Goal: Transaction & Acquisition: Subscribe to service/newsletter

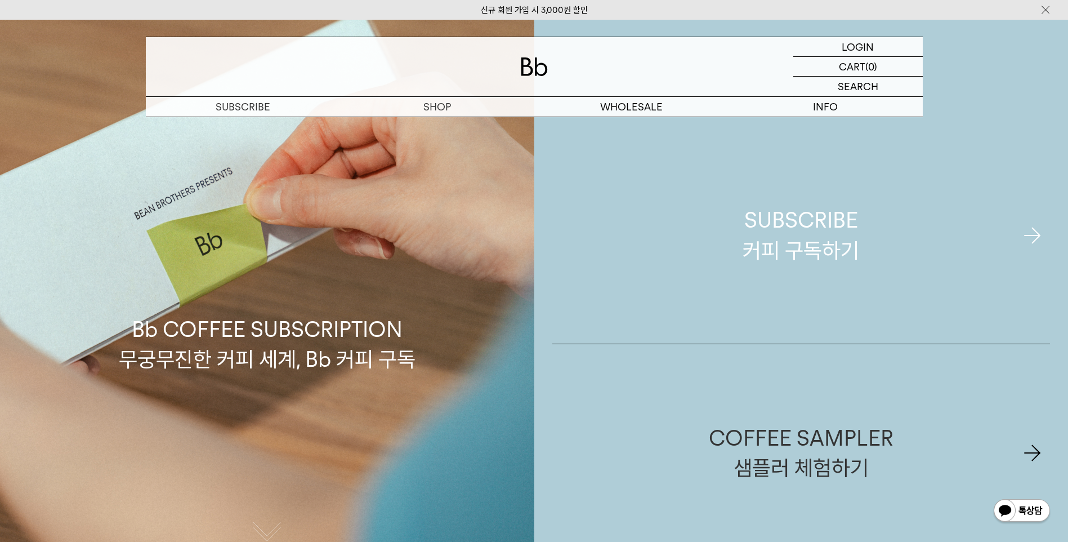
click at [853, 259] on div "SUBSCRIBE 커피 구독하기" at bounding box center [800, 235] width 117 height 60
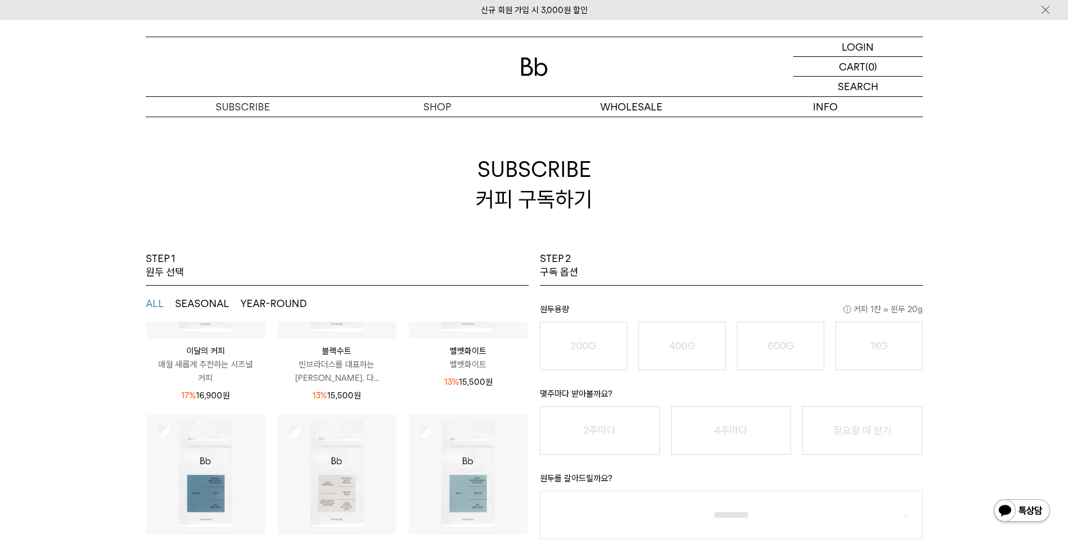
scroll to position [148, 0]
click at [375, 252] on div "STEP 1 원두 선택" at bounding box center [337, 269] width 383 height 34
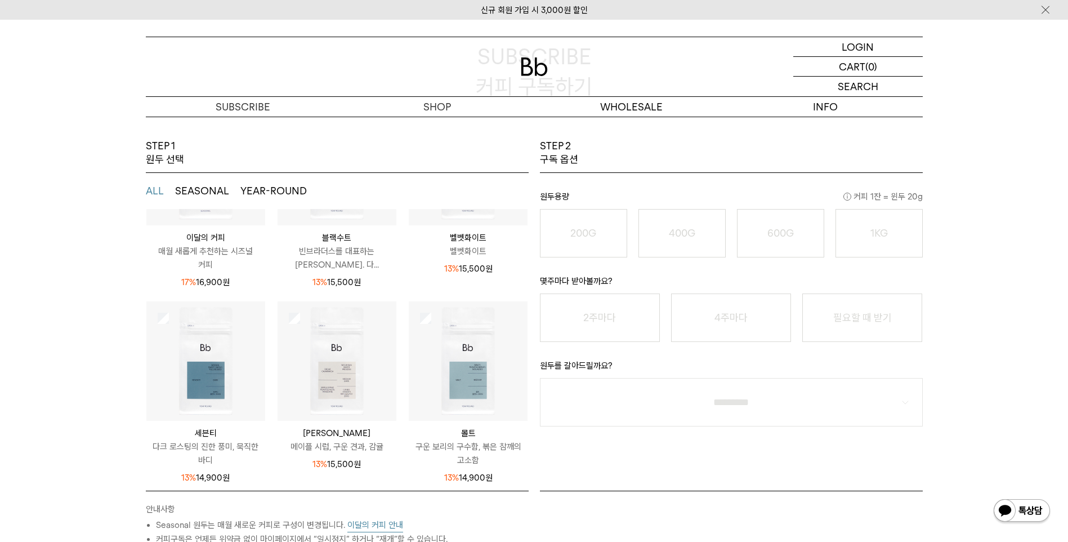
click at [451, 379] on img at bounding box center [468, 360] width 119 height 119
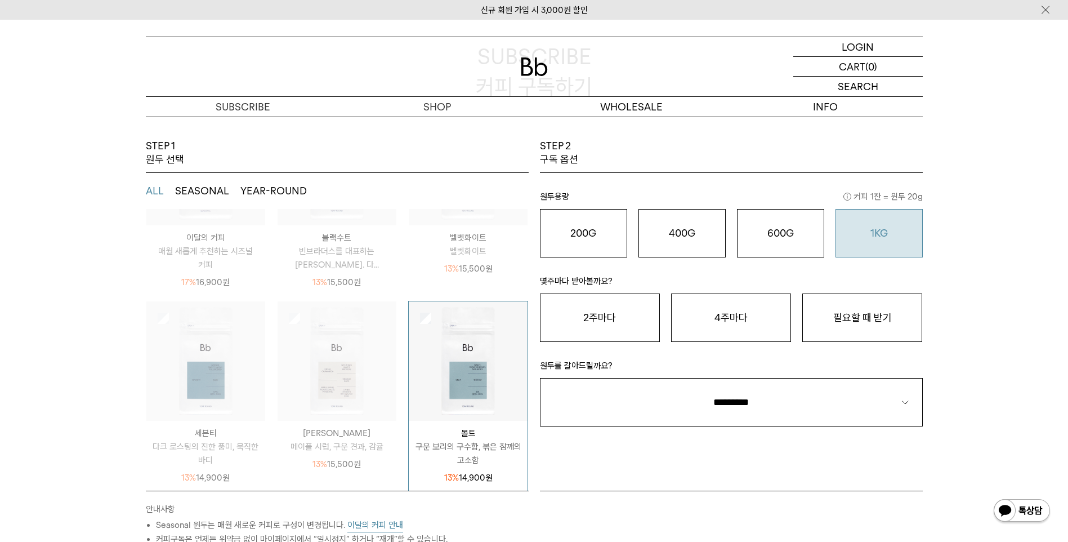
click at [853, 241] on button "1KG 49,900 원" at bounding box center [878, 233] width 87 height 48
click at [568, 311] on button "2주마다" at bounding box center [600, 317] width 120 height 48
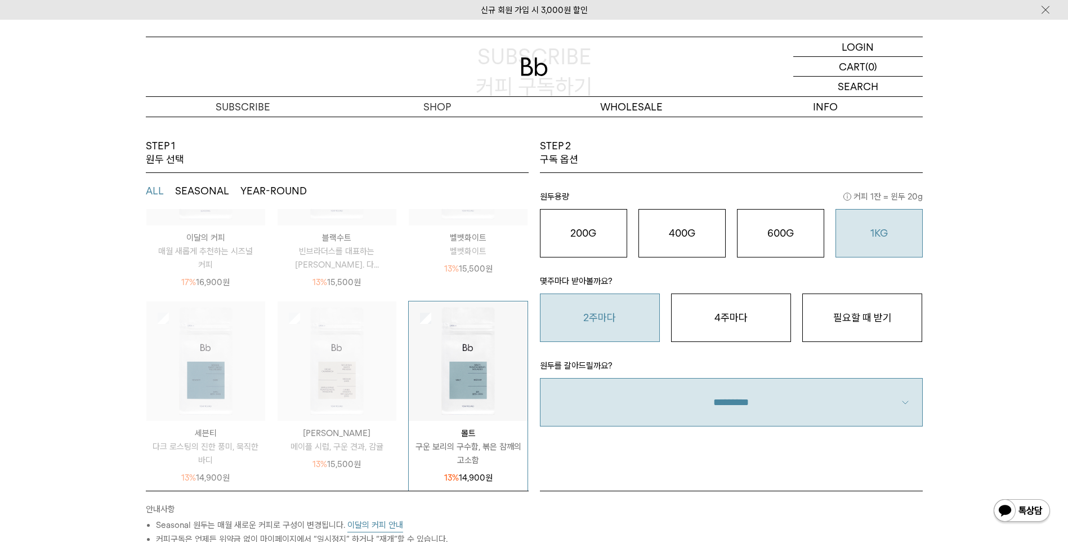
click at [686, 403] on select "**********" at bounding box center [731, 402] width 383 height 48
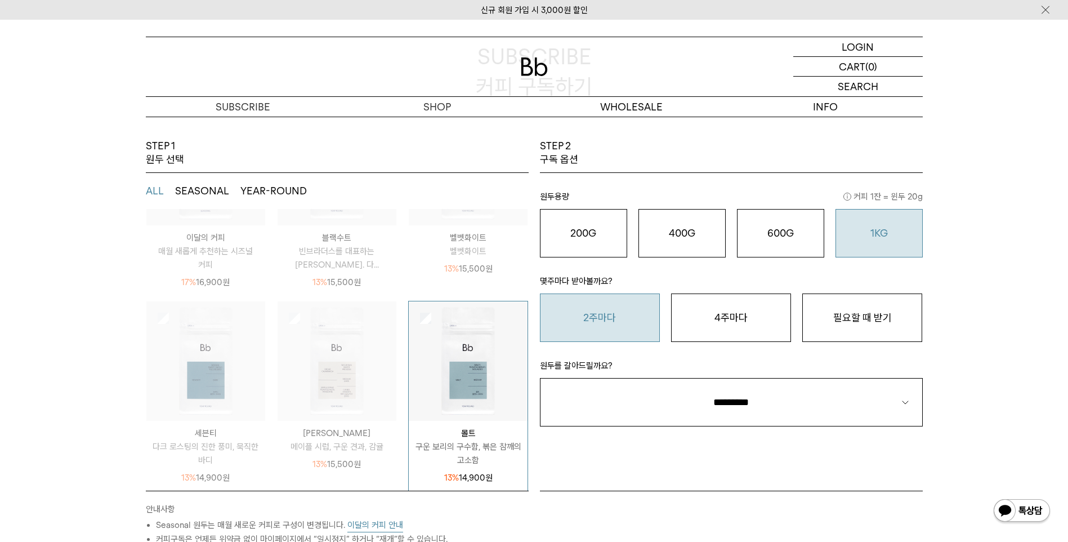
select select "**"
click at [540, 378] on select "**********" at bounding box center [731, 402] width 383 height 48
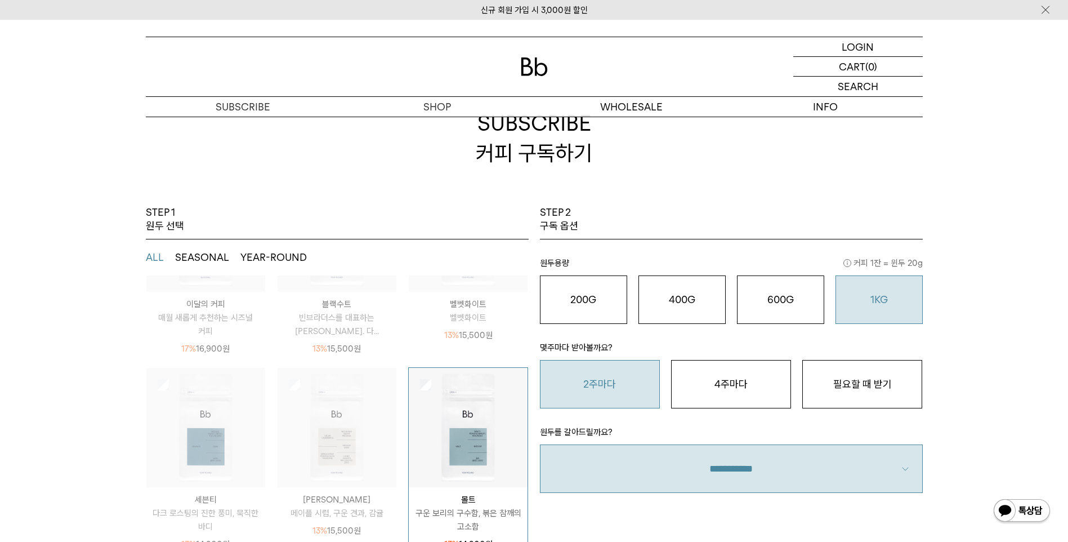
scroll to position [0, 0]
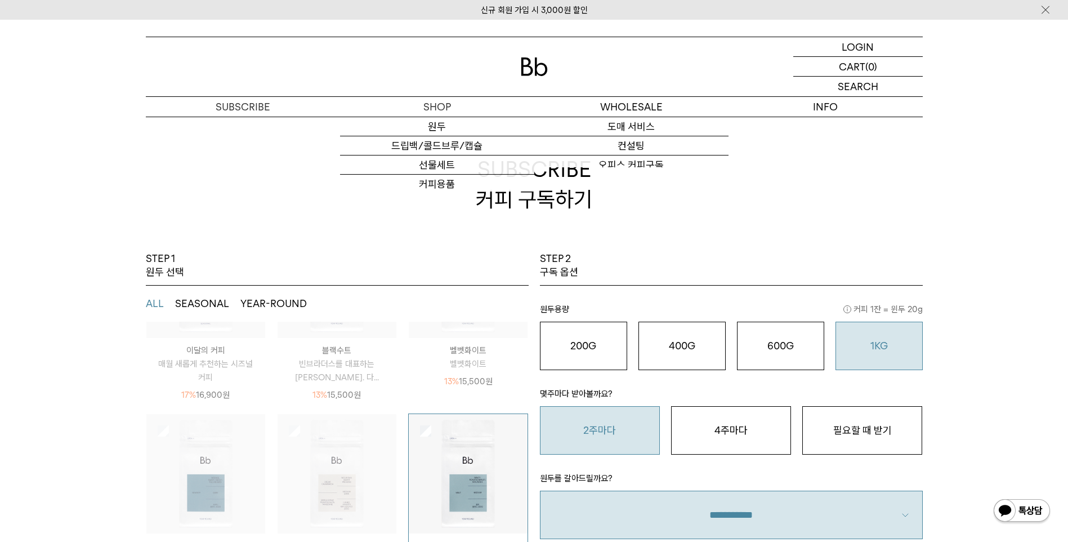
click at [535, 66] on img at bounding box center [534, 66] width 27 height 19
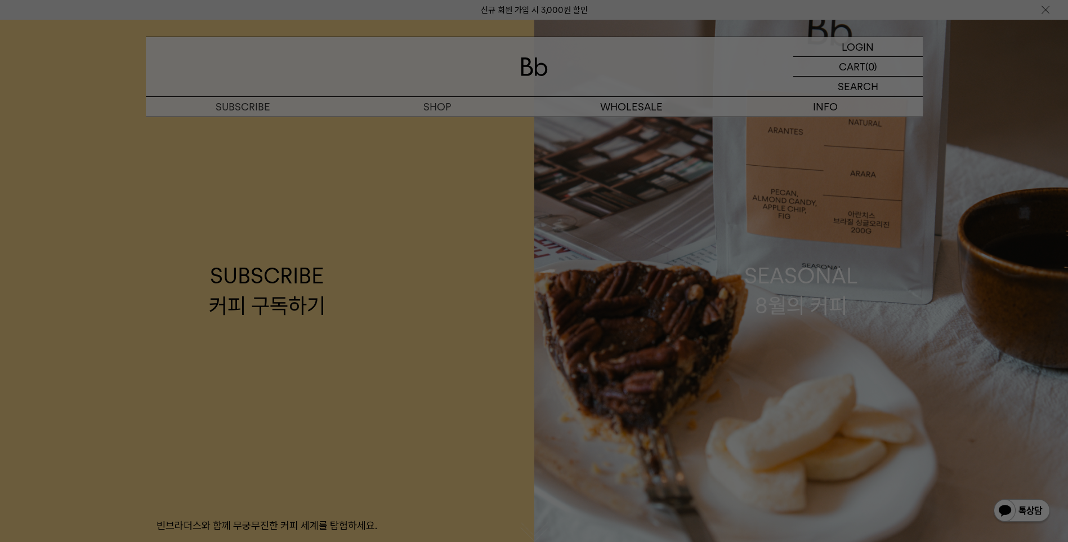
click at [638, 79] on div at bounding box center [534, 271] width 1068 height 542
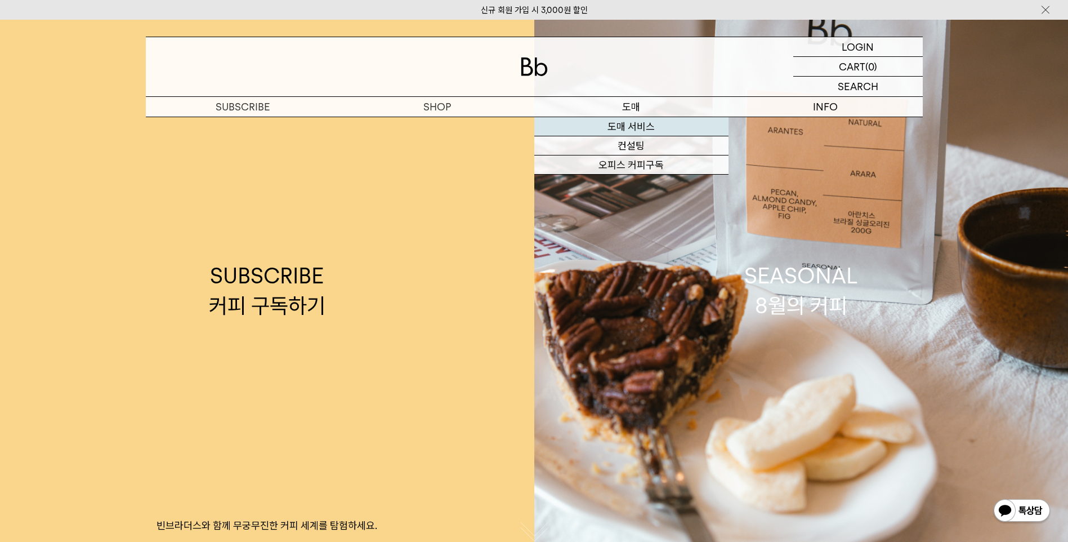
click at [642, 131] on link "도매 서비스" at bounding box center [631, 126] width 194 height 19
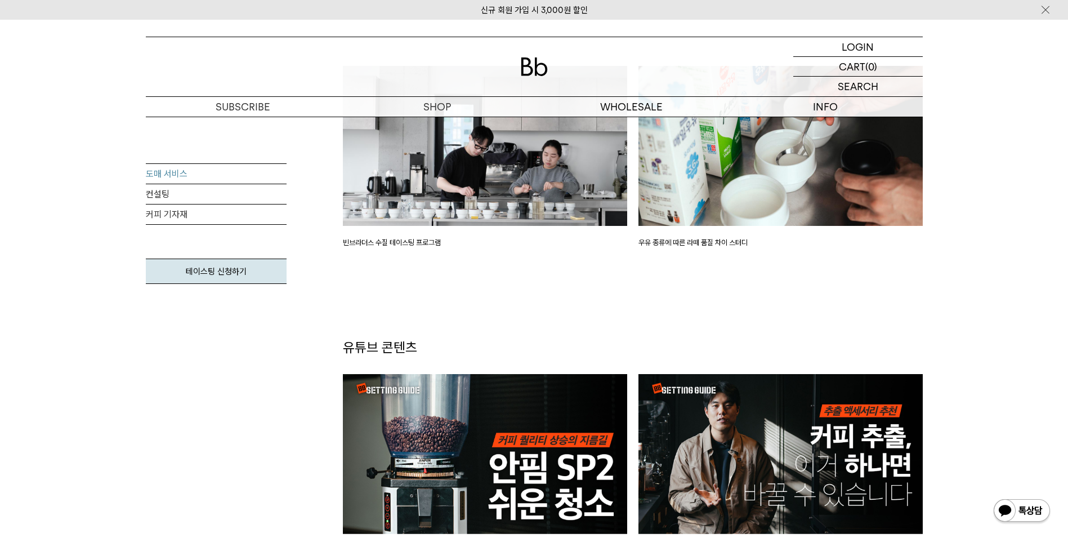
scroll to position [2252, 0]
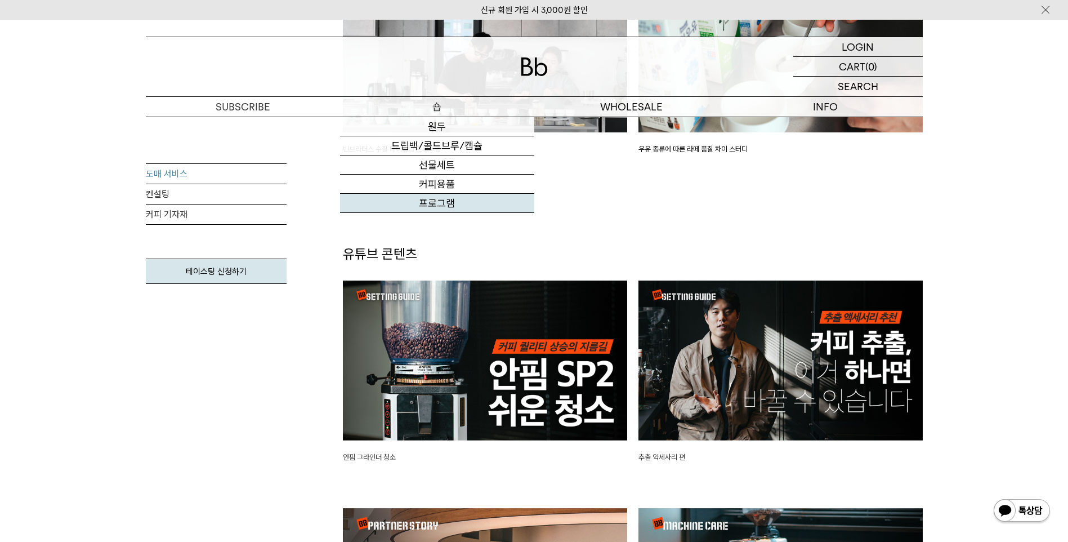
click at [444, 208] on link "프로그램" at bounding box center [437, 203] width 194 height 19
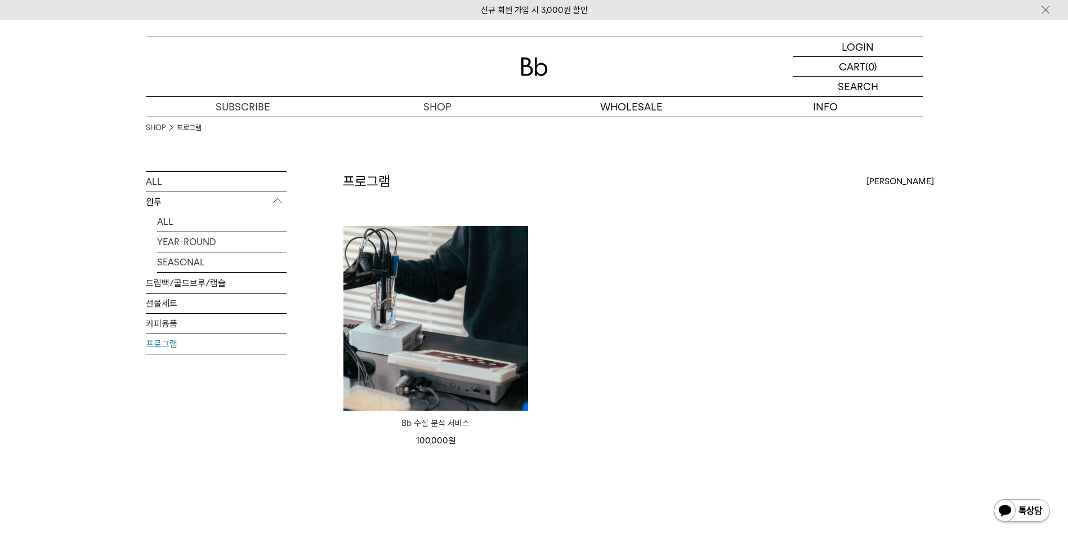
click at [161, 211] on p "원두" at bounding box center [216, 202] width 141 height 20
click at [160, 186] on link "ALL" at bounding box center [216, 182] width 141 height 20
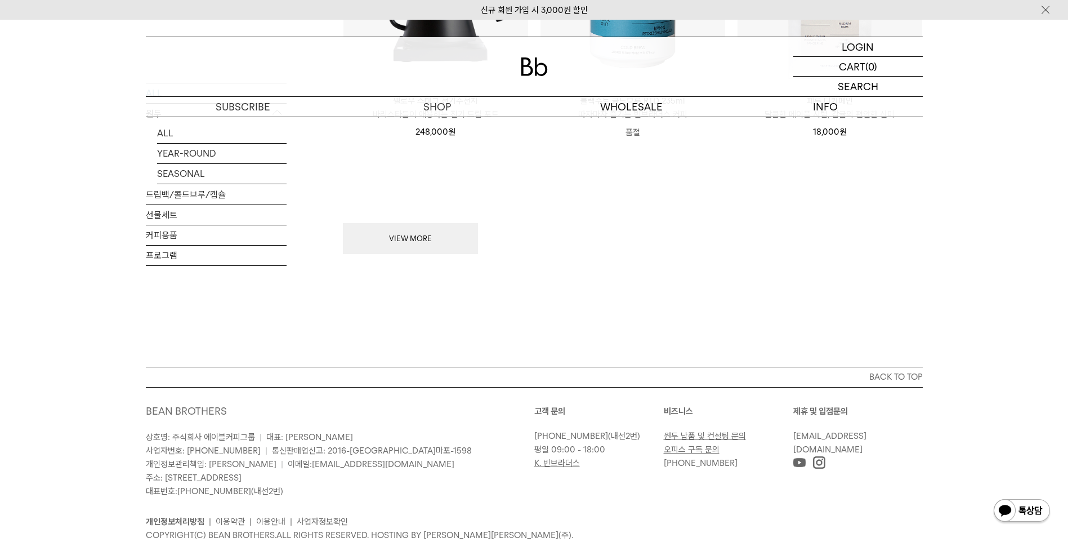
scroll to position [1295, 0]
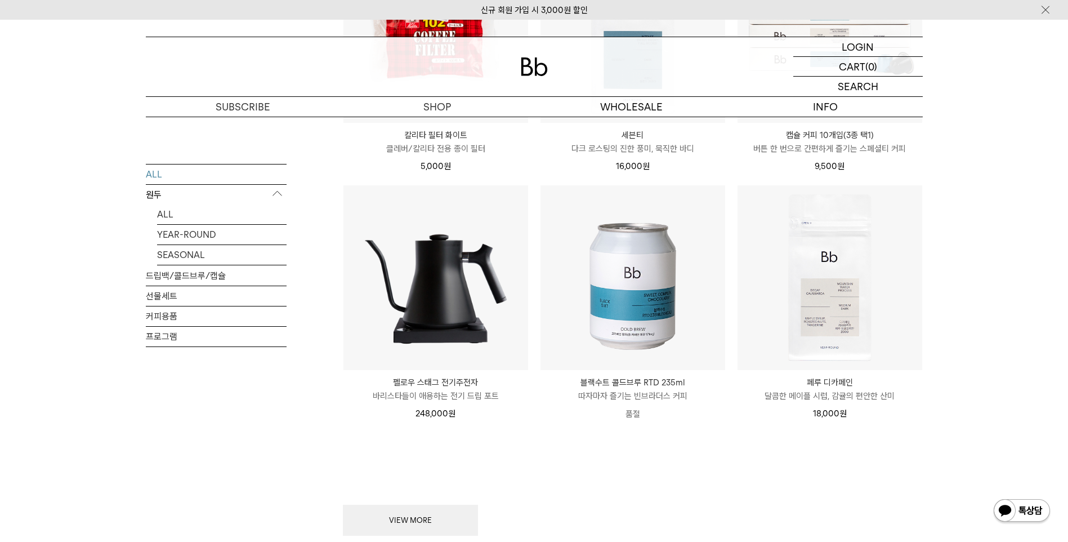
click at [252, 147] on link "샘플러 체험하기" at bounding box center [243, 145] width 194 height 19
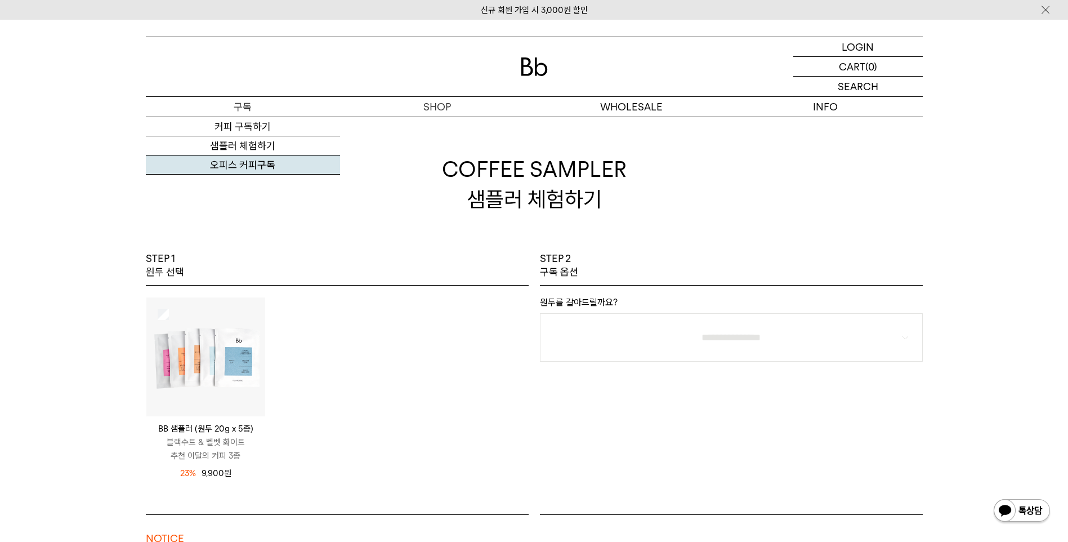
click at [255, 159] on link "오피스 커피구독" at bounding box center [243, 164] width 194 height 19
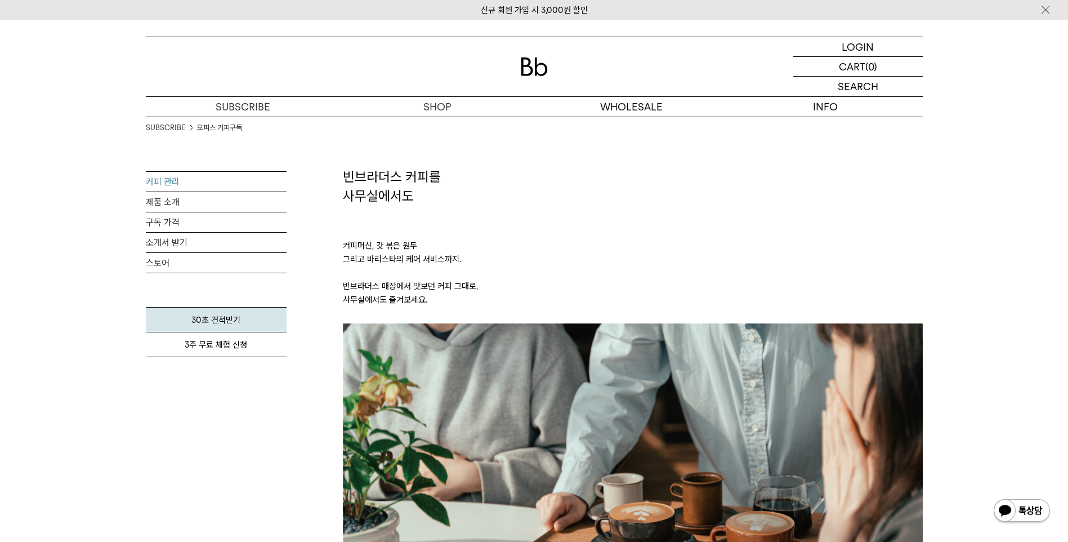
click at [166, 187] on link "커피 관리" at bounding box center [216, 182] width 141 height 20
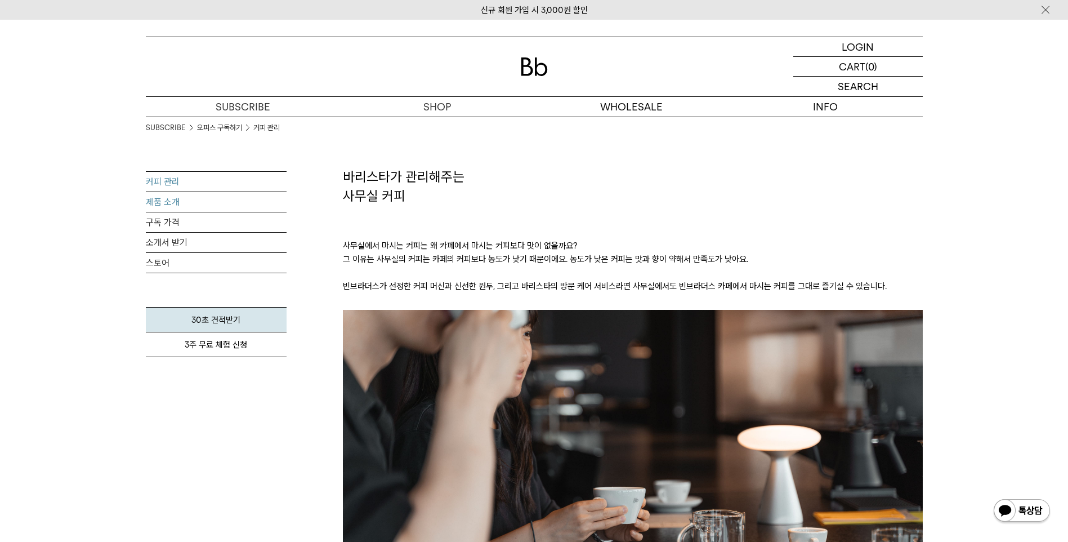
click at [164, 194] on link "제품 소개" at bounding box center [216, 202] width 141 height 20
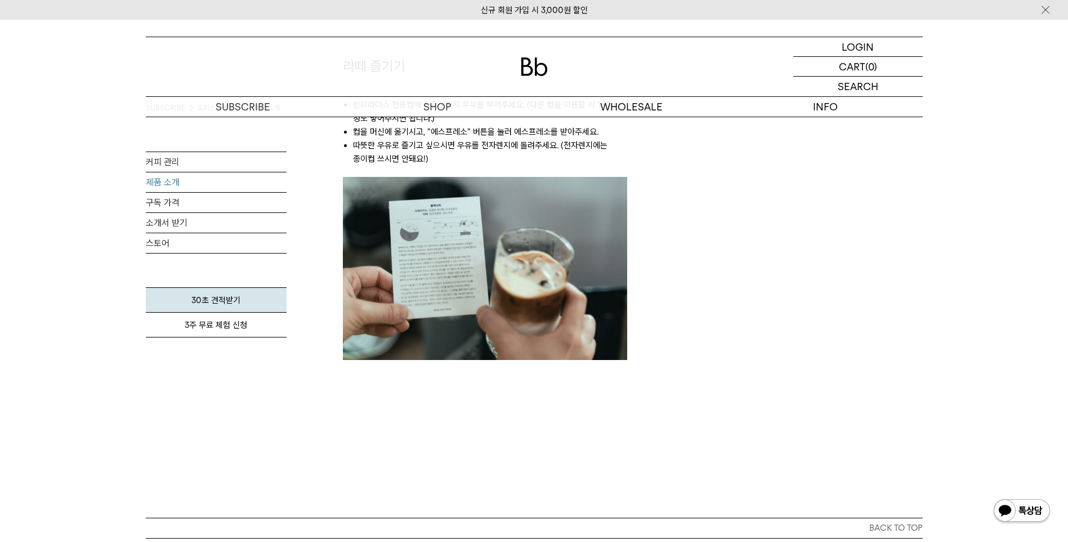
scroll to position [1180, 0]
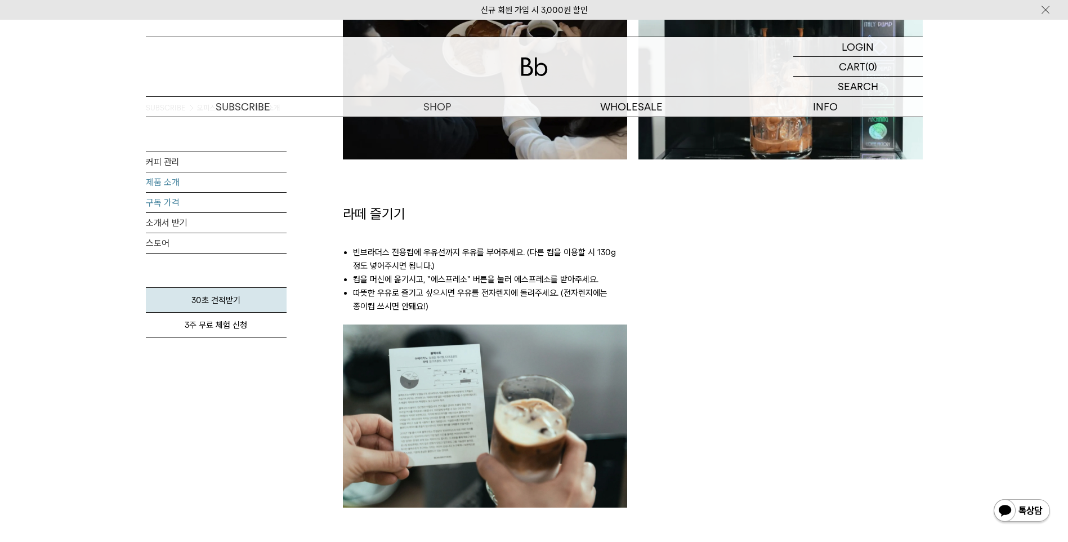
click at [164, 198] on link "구독 가격" at bounding box center [216, 203] width 141 height 20
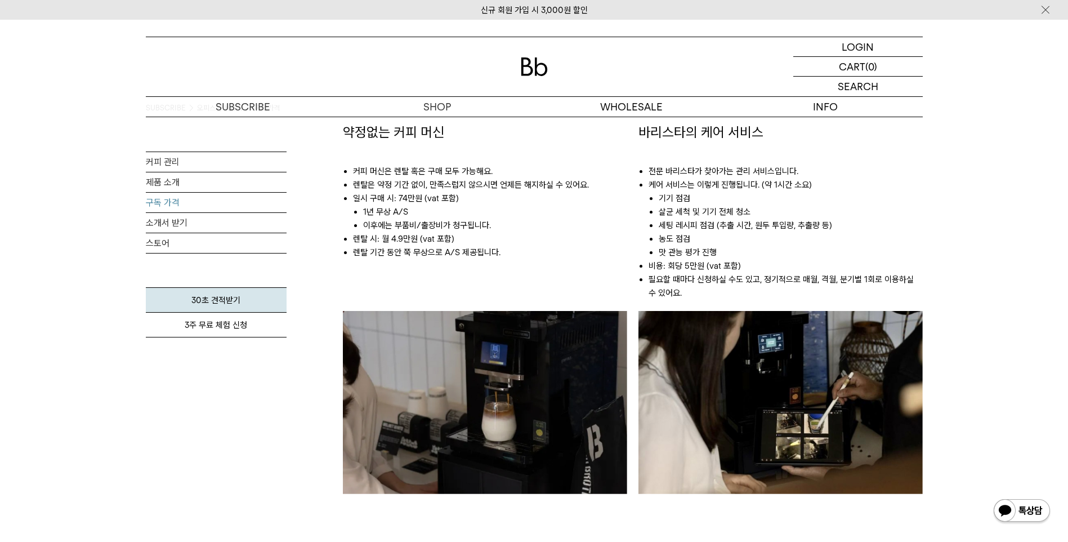
scroll to position [619, 0]
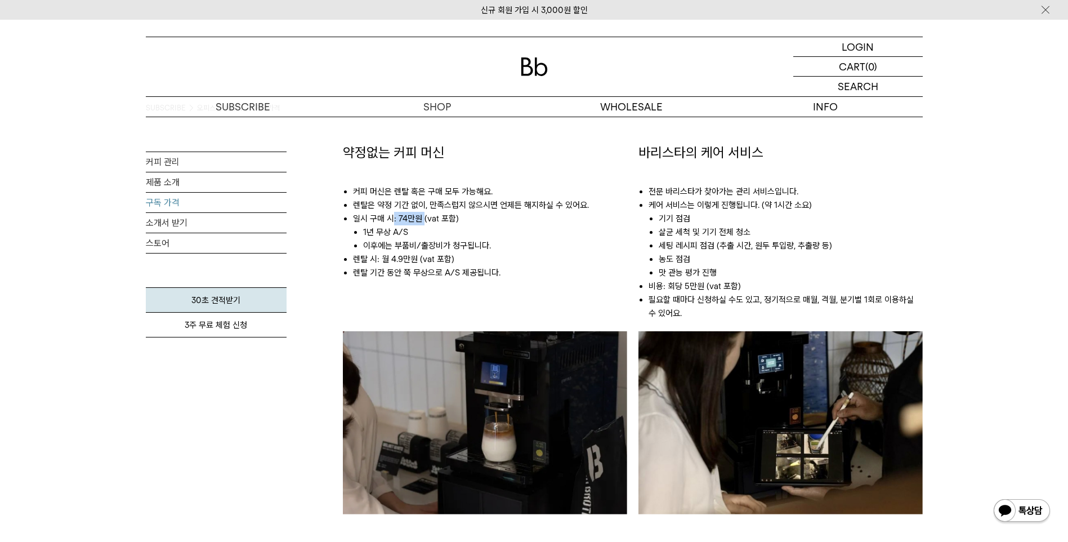
drag, startPoint x: 393, startPoint y: 217, endPoint x: 422, endPoint y: 219, distance: 28.8
click at [422, 219] on li "일시 구매 시: 74만원 (vat 포함) 1년 무상 A/S 이후에는 부품비/출장비가 청구됩니다." at bounding box center [490, 232] width 274 height 41
drag, startPoint x: 422, startPoint y: 219, endPoint x: 501, endPoint y: 230, distance: 79.5
click at [501, 230] on li "1년 무상 A/S" at bounding box center [495, 232] width 264 height 14
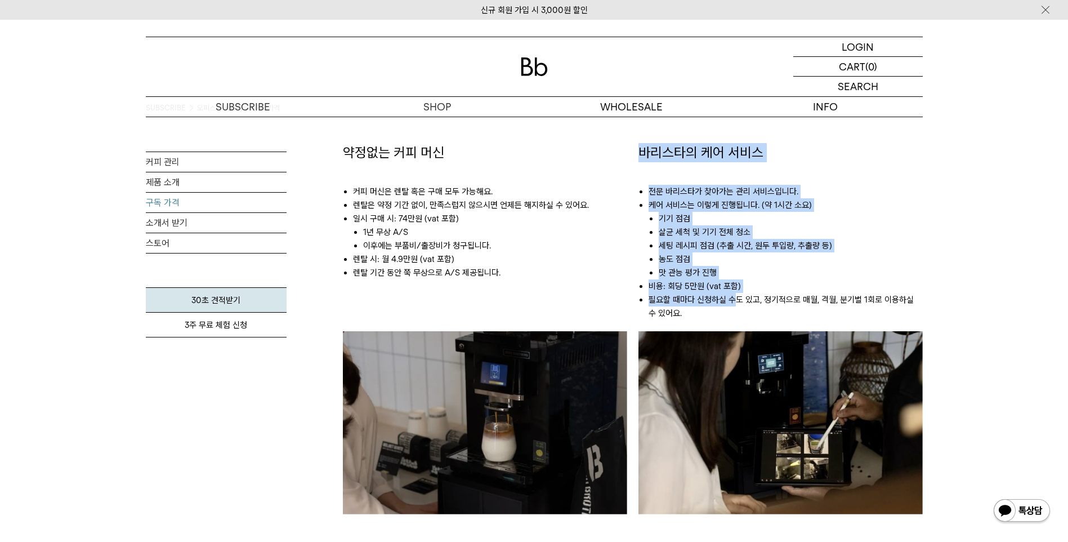
drag, startPoint x: 635, startPoint y: 156, endPoint x: 732, endPoint y: 295, distance: 169.3
click at [732, 295] on div "바리스타의 케어 서비스 전문 바리스타가 찾아가는 관리 서비스입니다. 케어 서비스는 이렇게 진행됩니다. (약 1시간 소요) 기기 점검 살균 세척…" at bounding box center [781, 351] width 296 height 416
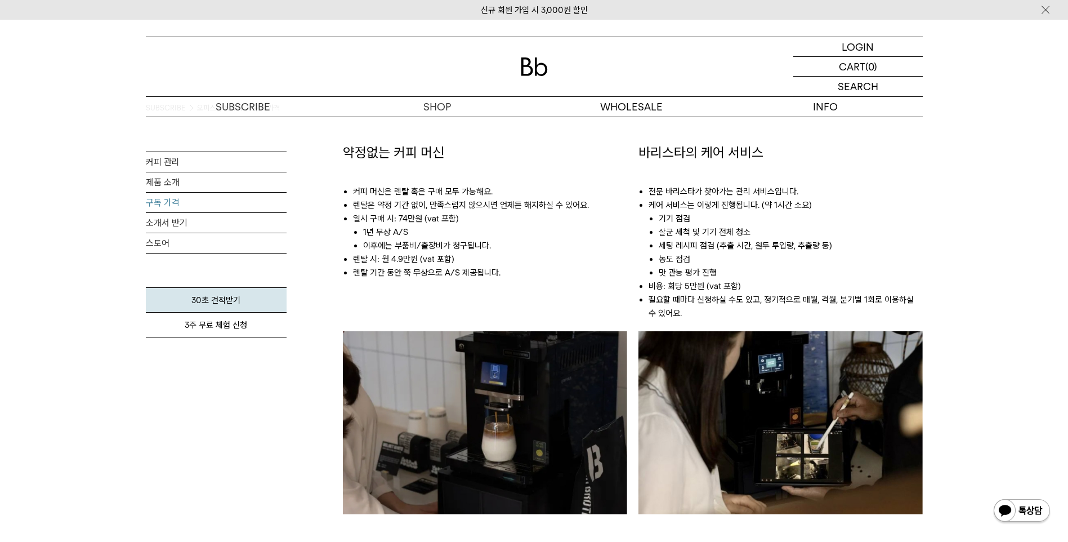
drag, startPoint x: 732, startPoint y: 295, endPoint x: 754, endPoint y: 310, distance: 26.2
click at [754, 310] on li "필요할 때마다 신청하실 수도 있고, 정기적으로 매월, 격월, 분기별 1회로 이용하실 수 있어요." at bounding box center [785, 306] width 274 height 27
drag, startPoint x: 387, startPoint y: 257, endPoint x: 460, endPoint y: 257, distance: 73.2
click at [460, 257] on li "렌탈 시: 월 4.9만원 (vat 포함)" at bounding box center [490, 259] width 274 height 14
drag, startPoint x: 460, startPoint y: 257, endPoint x: 581, endPoint y: 272, distance: 122.0
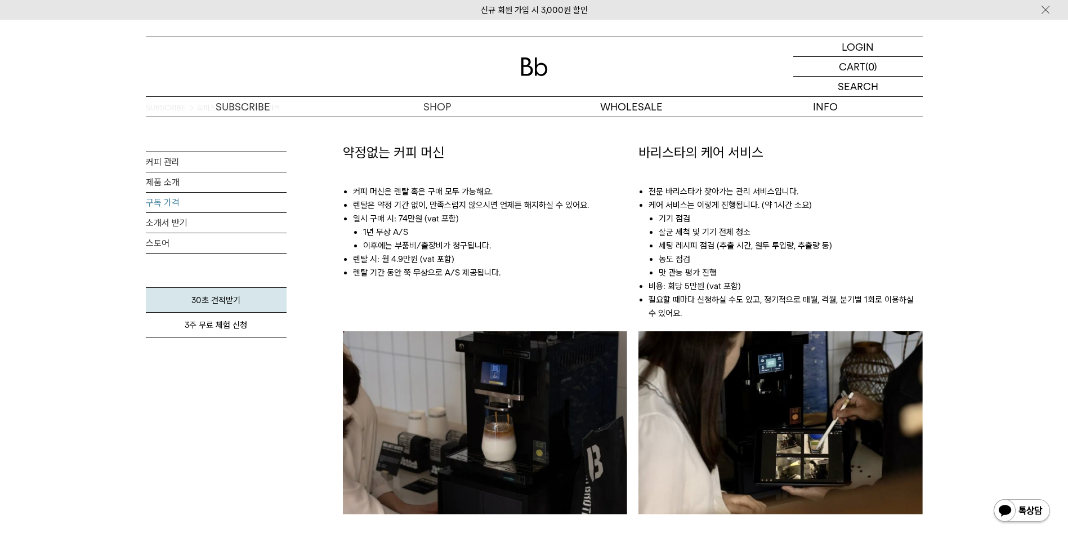
click at [581, 272] on li "렌탈 기간 동안 쭉 무상으로 A/S 제공됩니다." at bounding box center [490, 273] width 274 height 14
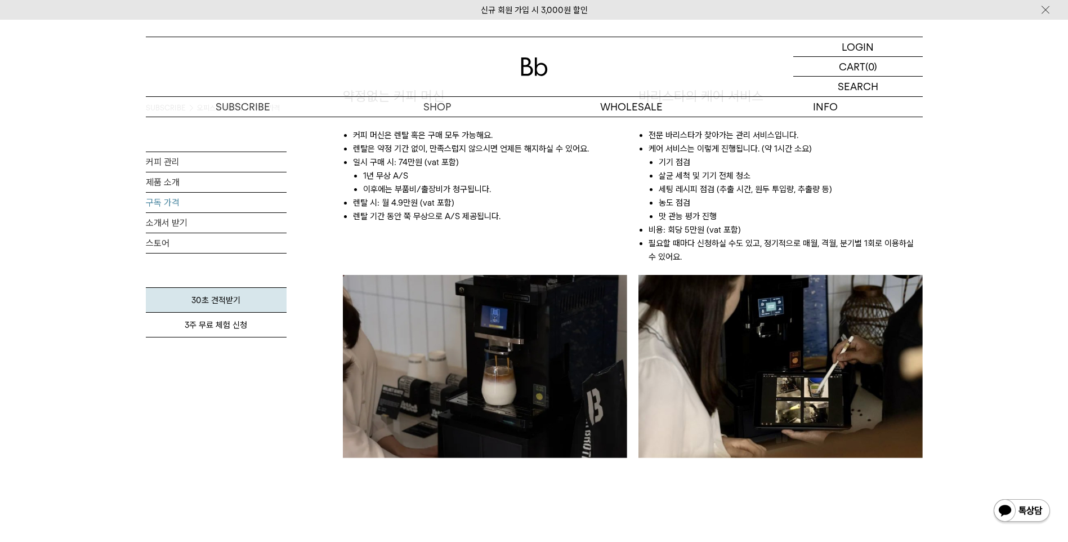
click at [497, 221] on li "렌탈 기간 동안 쭉 무상으로 A/S 제공됩니다." at bounding box center [490, 216] width 274 height 14
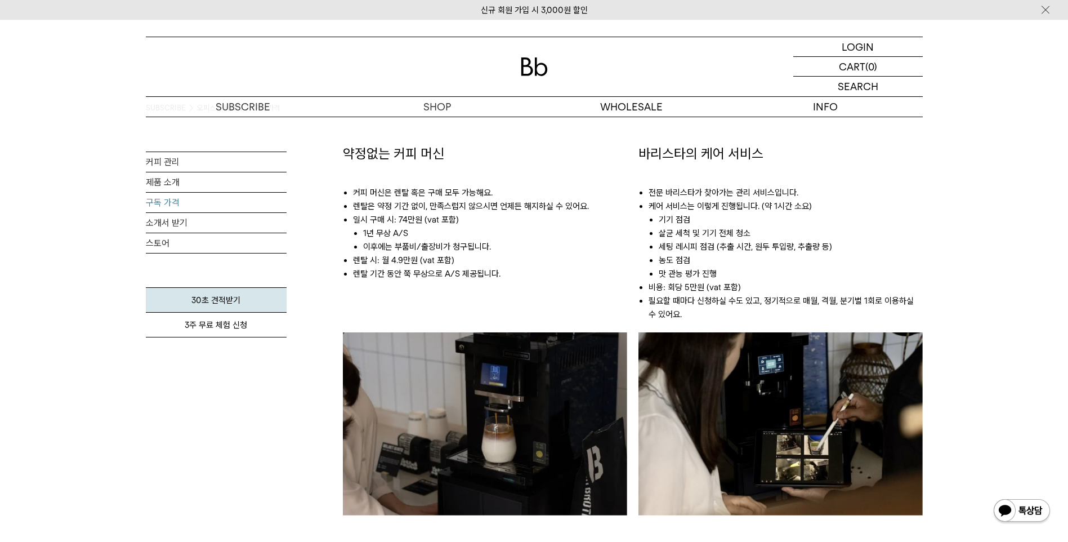
scroll to position [507, 0]
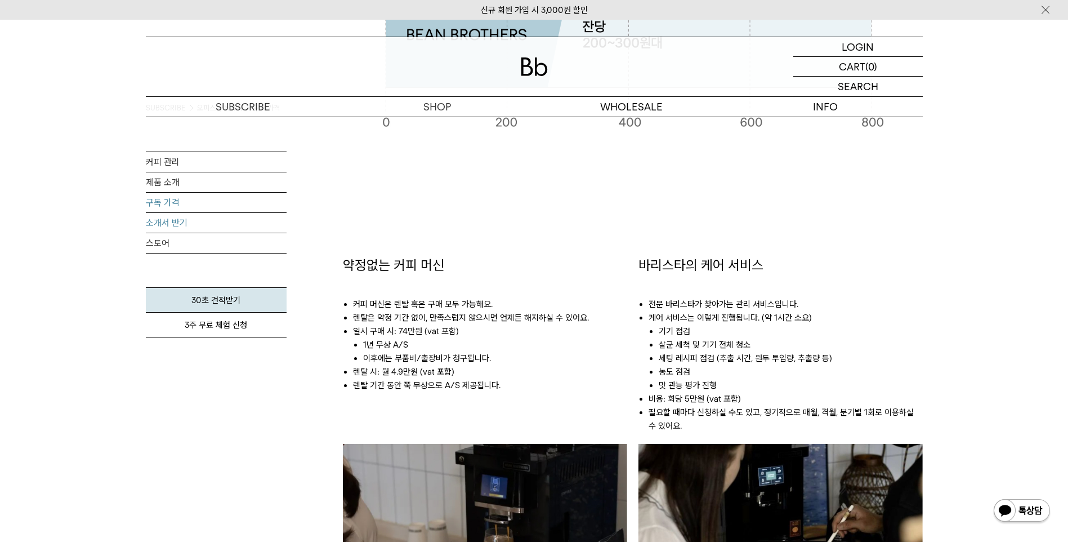
click at [184, 226] on link "소개서 받기" at bounding box center [216, 223] width 141 height 20
click at [161, 240] on link "스토어" at bounding box center [216, 243] width 141 height 20
click at [234, 329] on link "3주 무료 체험 신청" at bounding box center [216, 324] width 141 height 25
click at [174, 184] on link "제품 소개" at bounding box center [216, 182] width 141 height 20
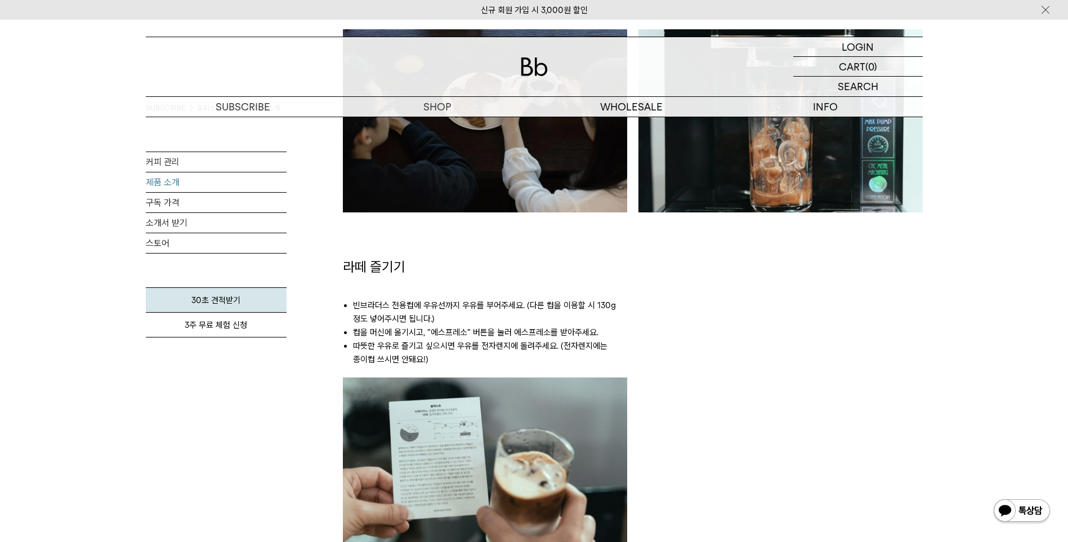
scroll to position [1295, 0]
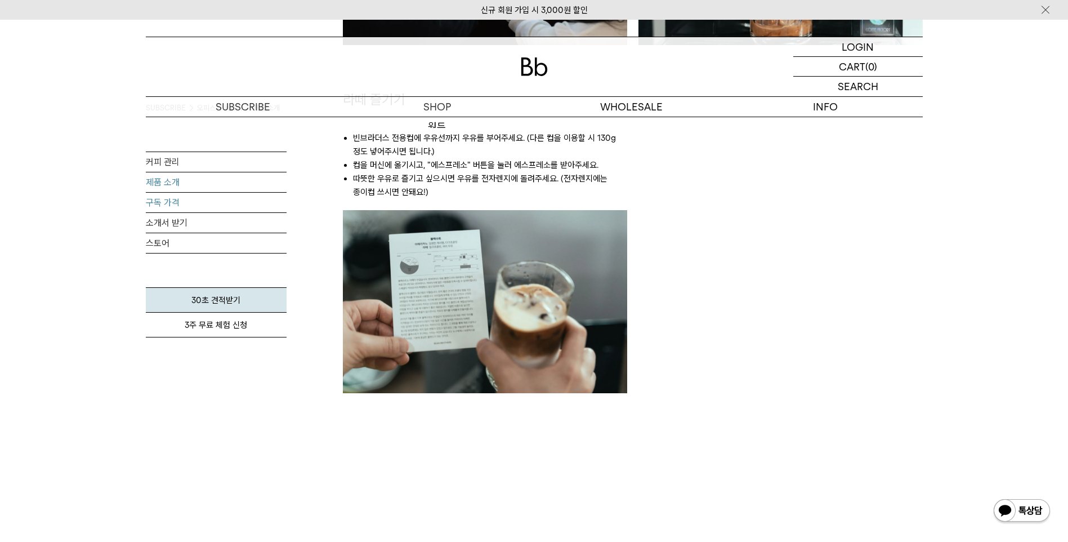
click at [175, 200] on link "구독 가격" at bounding box center [216, 203] width 141 height 20
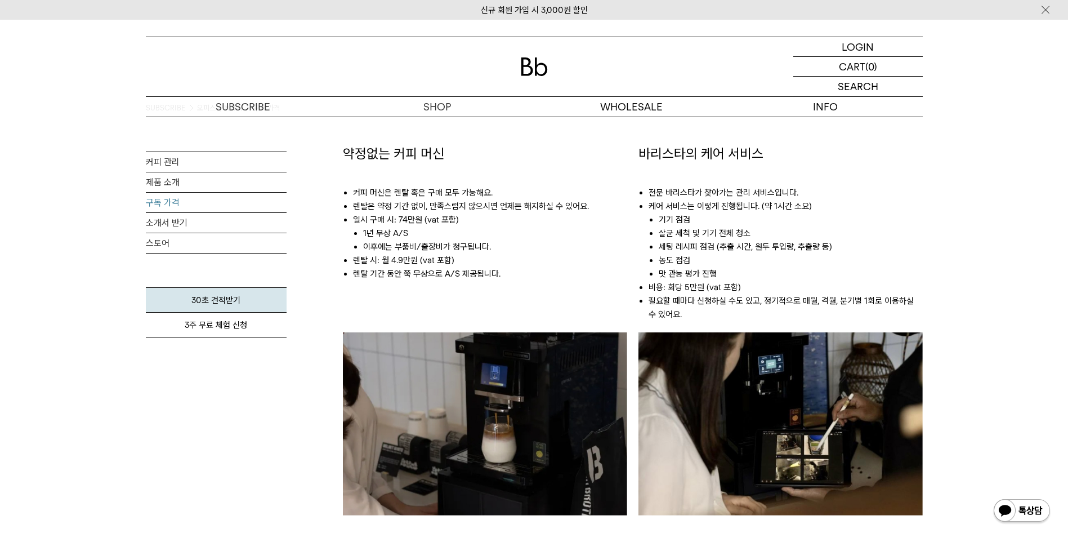
scroll to position [563, 0]
